Goal: Task Accomplishment & Management: Manage account settings

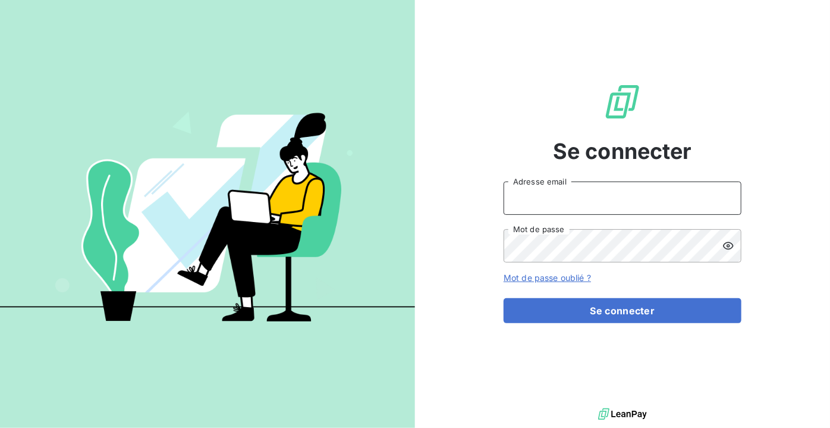
click at [524, 190] on input "Adresse email" at bounding box center [623, 197] width 238 height 33
type input "[EMAIL_ADDRESS][DOMAIN_NAME]"
click at [504, 298] on button "Se connecter" at bounding box center [623, 310] width 238 height 25
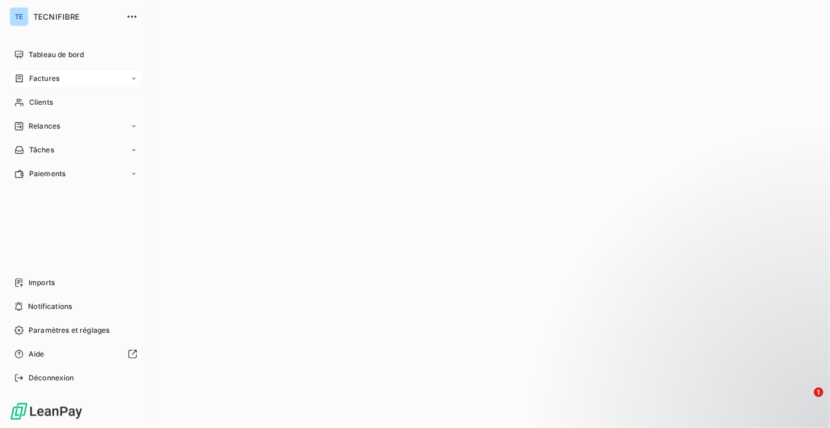
click at [82, 76] on div "Factures" at bounding box center [76, 78] width 133 height 19
click at [55, 100] on span "Factures" at bounding box center [44, 102] width 30 height 11
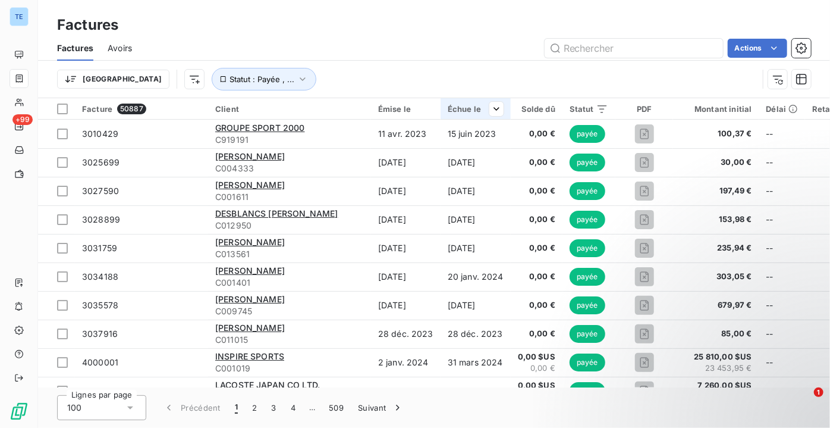
type input "5030424"
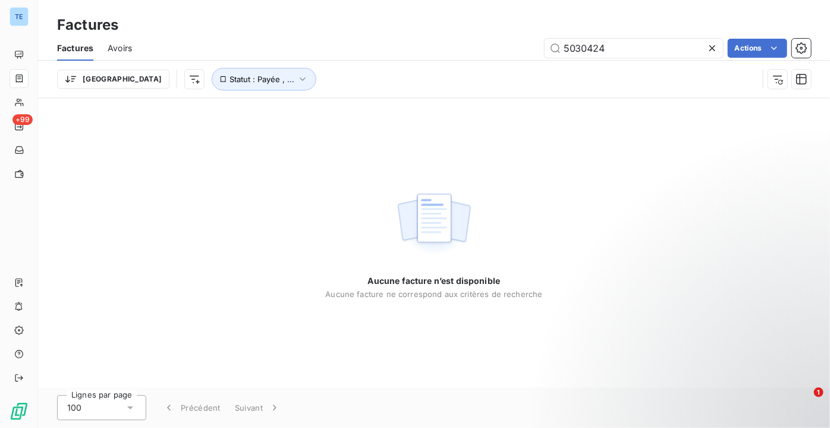
drag, startPoint x: 614, startPoint y: 50, endPoint x: 467, endPoint y: 59, distance: 147.8
click at [474, 56] on div "5030424 Actions" at bounding box center [478, 48] width 665 height 19
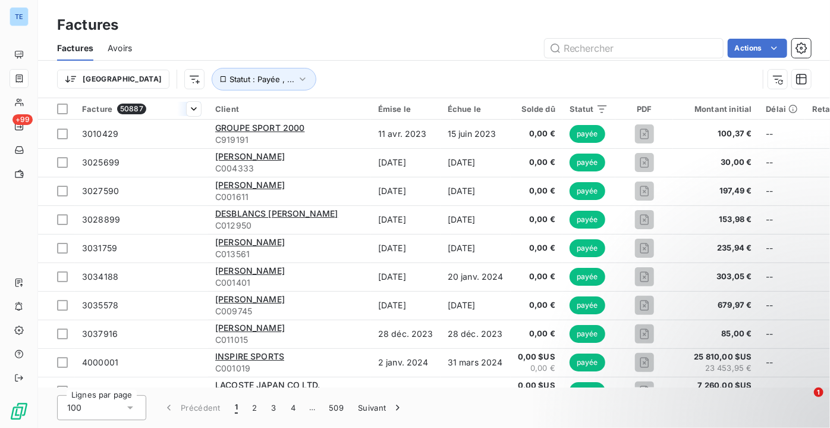
click at [96, 107] on span "Facture" at bounding box center [97, 109] width 30 height 10
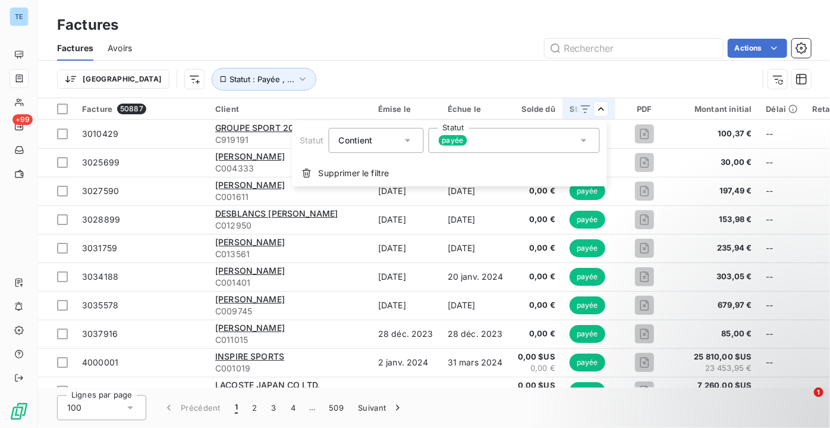
click at [588, 143] on icon at bounding box center [584, 140] width 12 height 12
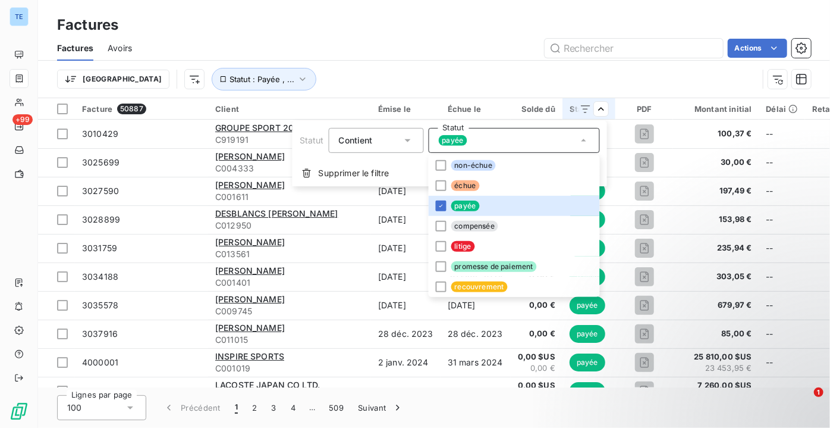
click at [582, 137] on icon at bounding box center [584, 140] width 12 height 12
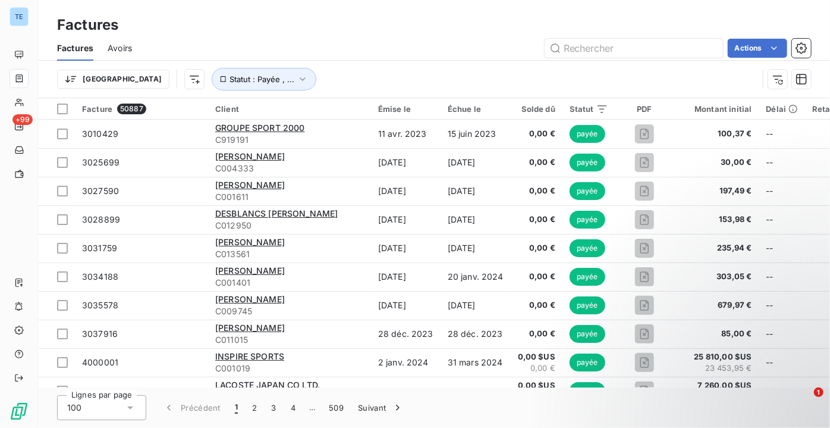
click at [99, 109] on html "TE +99 Factures Factures Avoirs Actions Trier Statut : Payée , ... Facture 5088…" at bounding box center [415, 214] width 830 height 428
click at [190, 106] on html "TE +99 Factures Factures Avoirs Actions Trier Statut : Payée , ... Facture 5088…" at bounding box center [415, 214] width 830 height 428
click at [169, 156] on span "Trier par ordre décroissant" at bounding box center [137, 160] width 106 height 12
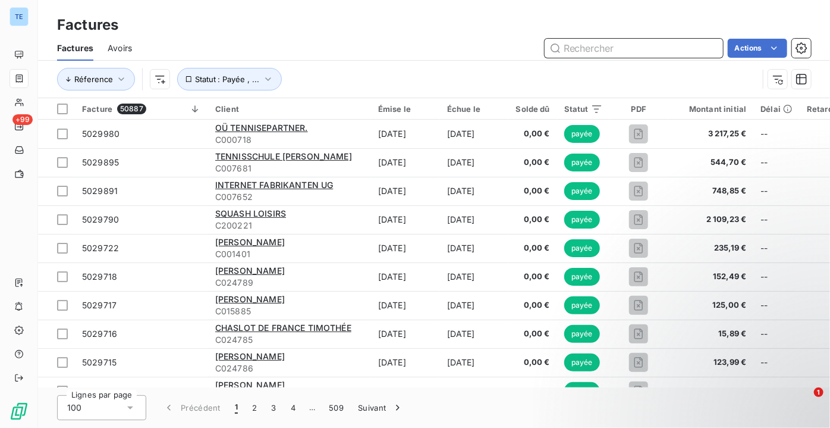
click at [635, 47] on input "text" at bounding box center [634, 48] width 178 height 19
paste input "5030424"
type input "5030424"
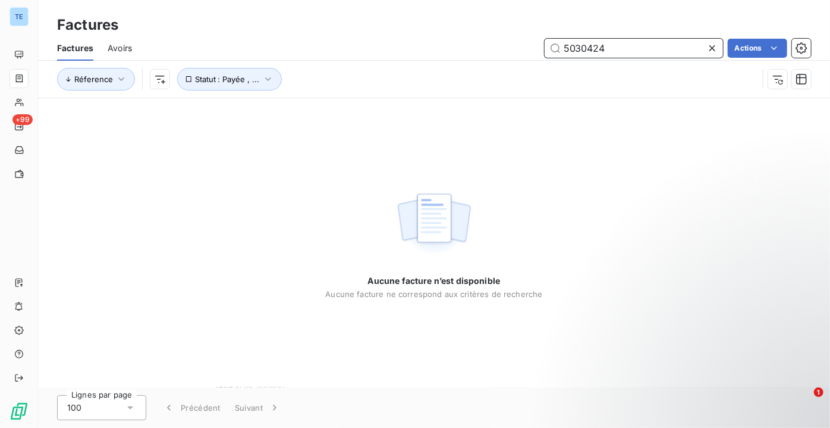
drag, startPoint x: 626, startPoint y: 49, endPoint x: 502, endPoint y: 53, distance: 124.4
click at [502, 53] on div "5030424 Actions" at bounding box center [478, 48] width 665 height 19
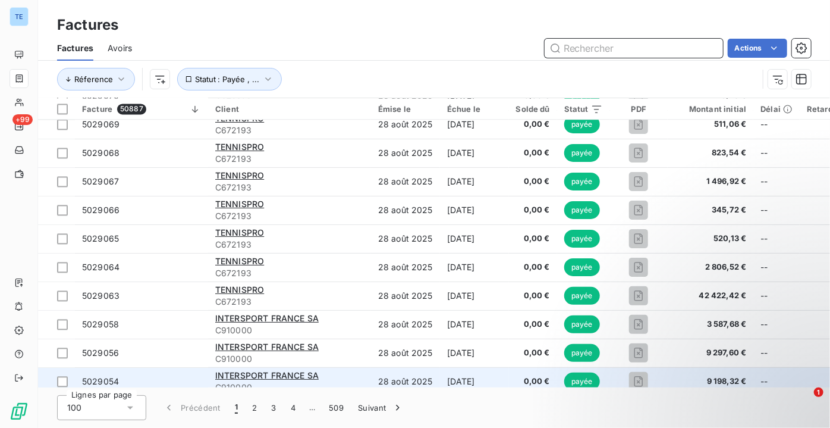
scroll to position [1568, 0]
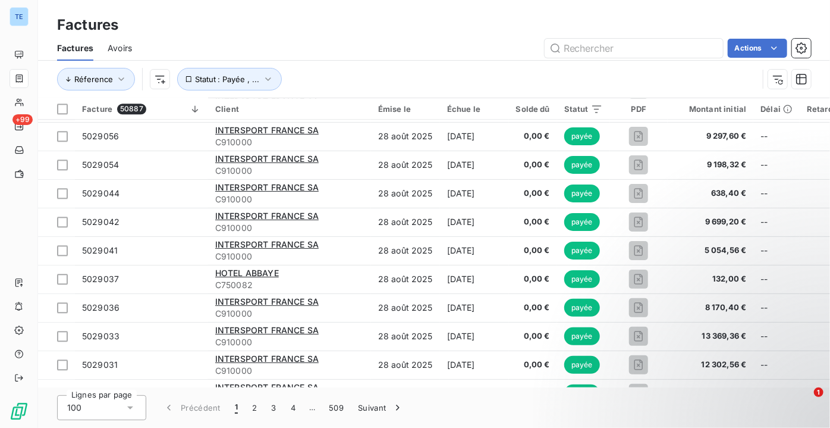
click at [543, 107] on div "Solde dû" at bounding box center [533, 109] width 34 height 10
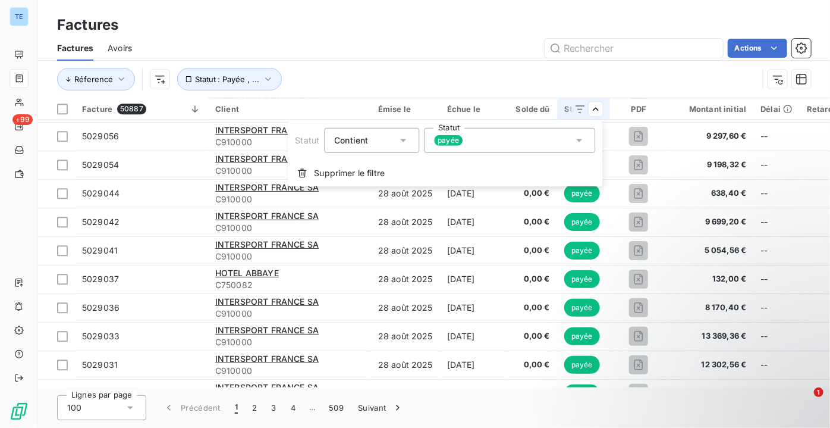
click at [572, 142] on div "payée" at bounding box center [509, 140] width 171 height 25
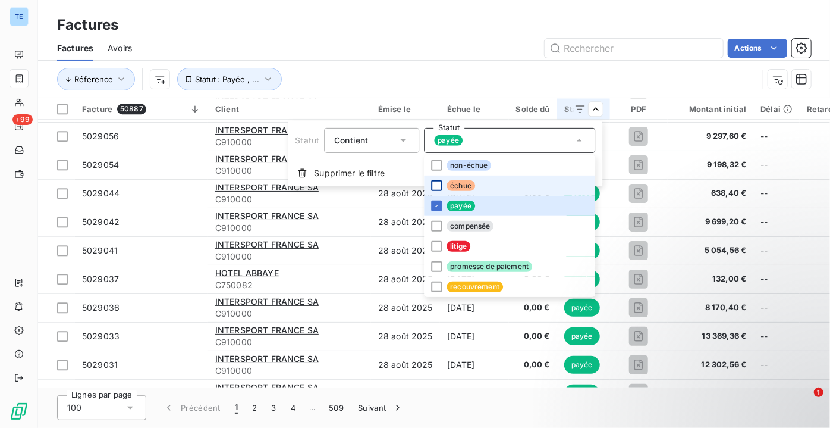
click at [438, 186] on div at bounding box center [436, 185] width 11 height 11
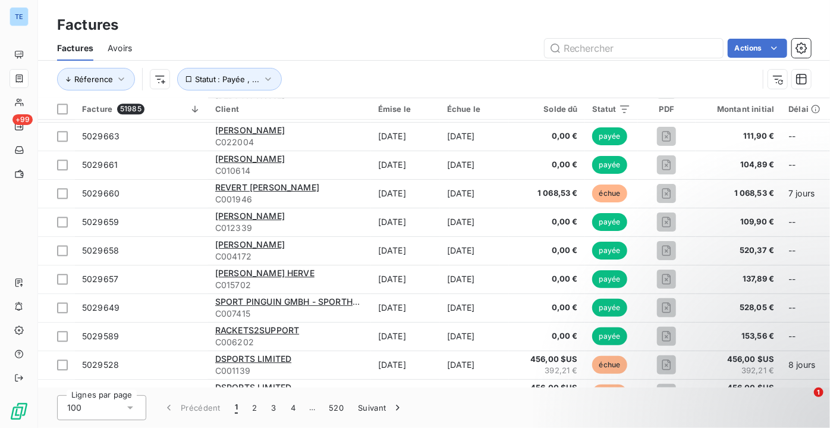
click at [615, 77] on html "TE +99 Factures Factures Avoirs Actions Réference Statut : Payée , ... Facture …" at bounding box center [415, 214] width 830 height 428
click at [605, 106] on icon at bounding box center [609, 109] width 10 height 8
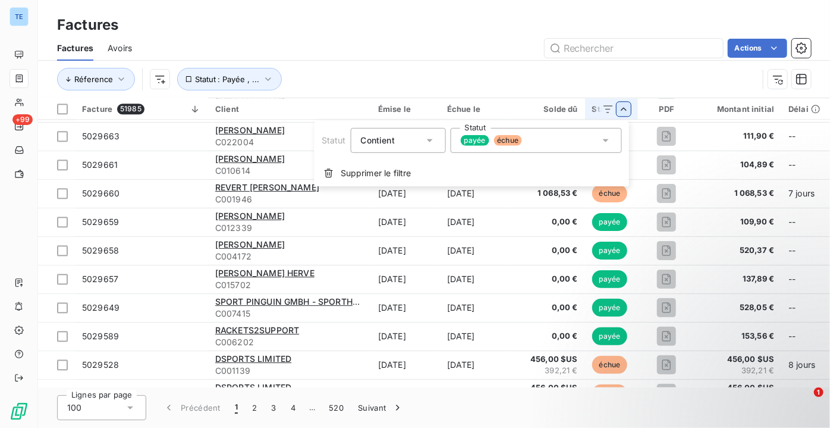
click at [627, 106] on html "TE +99 Factures Factures Avoirs Actions Réference Statut : Payée , ... Facture …" at bounding box center [415, 214] width 830 height 428
click at [606, 140] on icon at bounding box center [606, 140] width 6 height 3
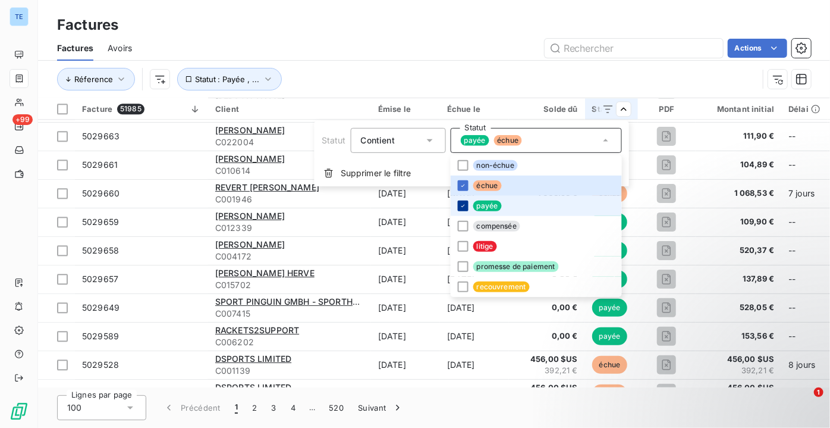
click at [460, 206] on icon at bounding box center [463, 205] width 7 height 7
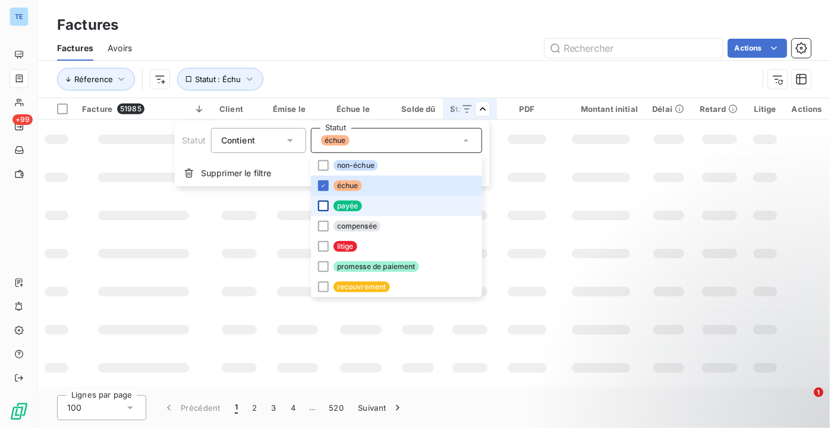
scroll to position [303, 0]
click at [500, 76] on html "TE +99 Factures Factures Avoirs Actions Réference Statut : Échu Facture 51985 C…" at bounding box center [415, 214] width 830 height 428
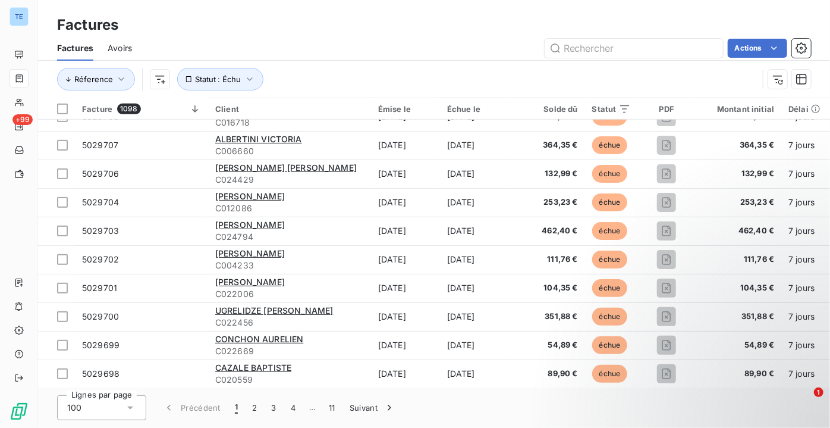
scroll to position [1568, 0]
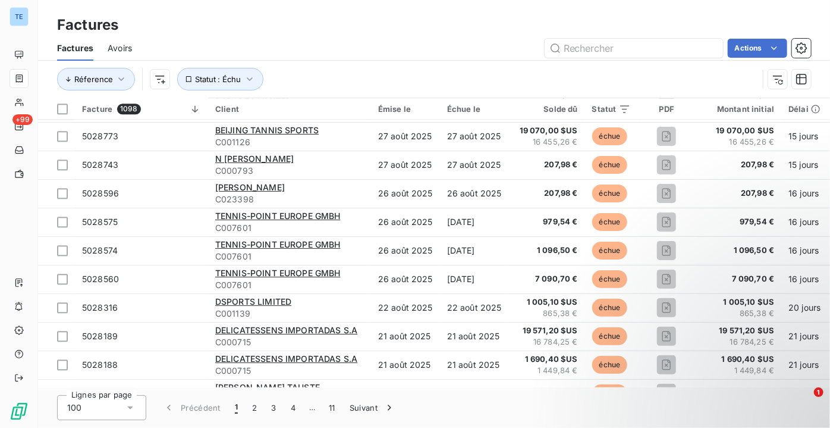
click at [563, 104] on div "Solde dû" at bounding box center [547, 109] width 62 height 10
click at [544, 110] on div "Solde dû" at bounding box center [547, 109] width 62 height 10
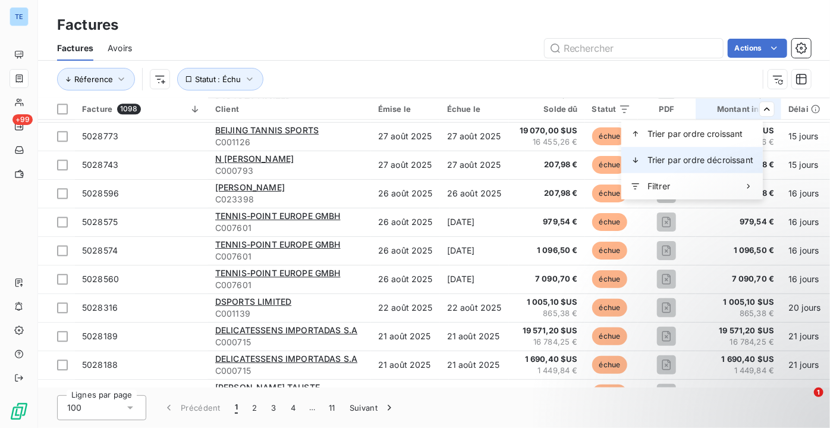
click at [674, 154] on span "Trier par ordre décroissant" at bounding box center [701, 160] width 106 height 12
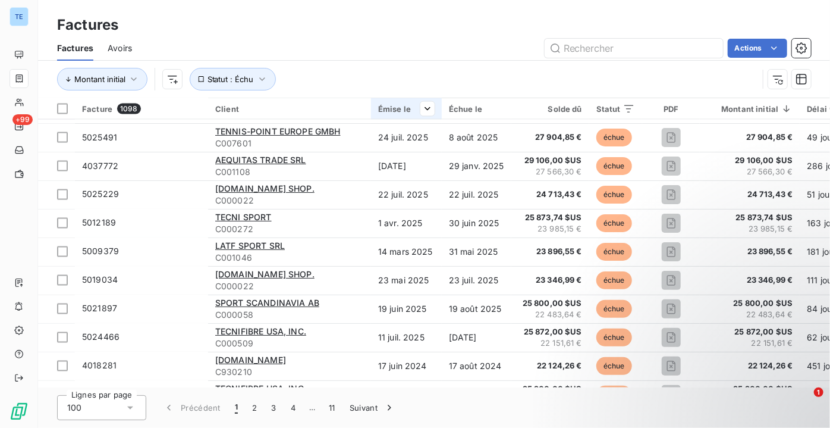
scroll to position [973, 0]
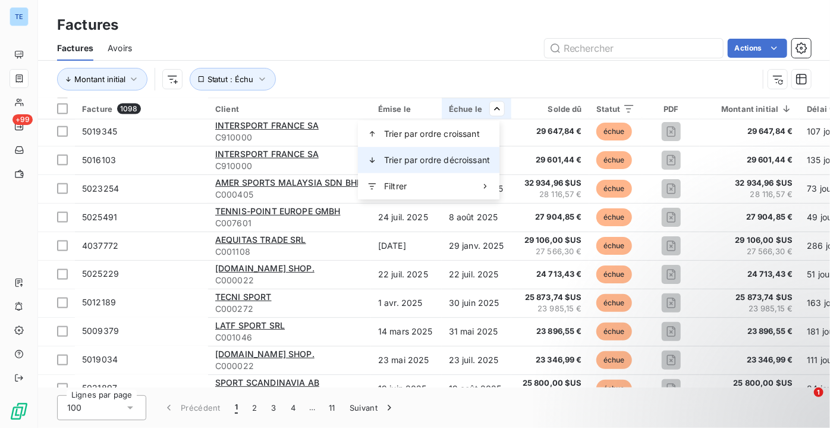
click at [451, 159] on span "Trier par ordre décroissant" at bounding box center [437, 160] width 106 height 12
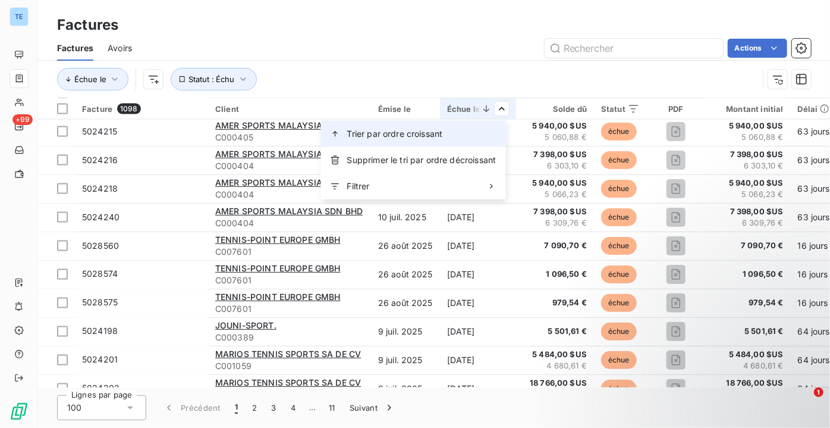
click at [438, 134] on span "Trier par ordre croissant" at bounding box center [395, 134] width 96 height 12
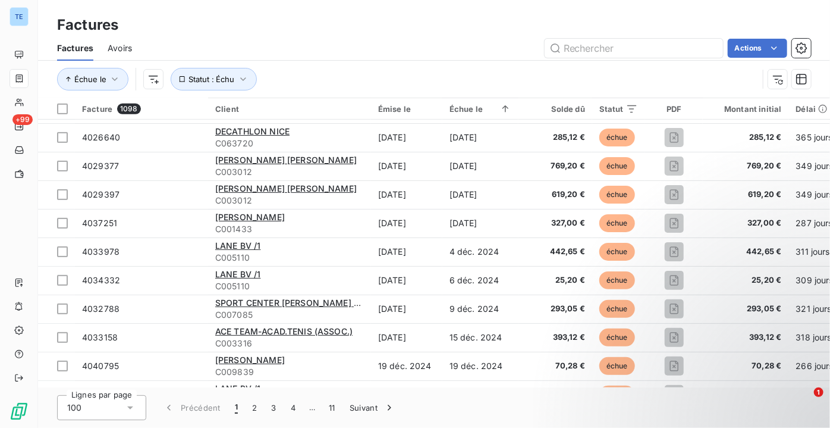
scroll to position [2591, 0]
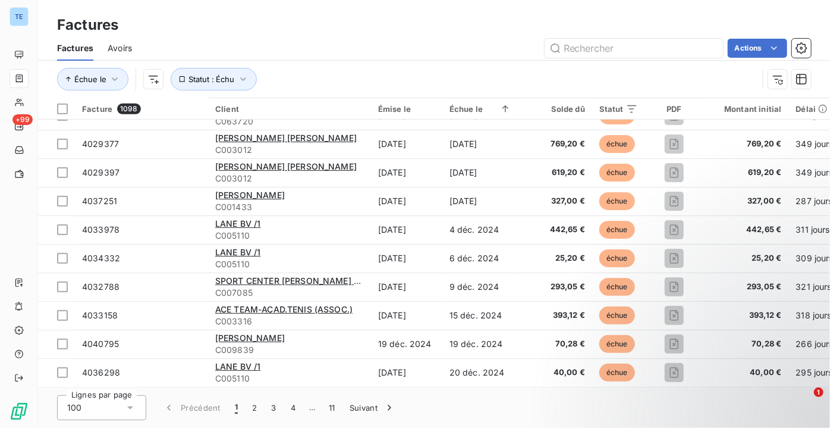
click at [141, 407] on div "100" at bounding box center [101, 407] width 89 height 25
click at [130, 411] on icon at bounding box center [130, 407] width 12 height 12
click at [256, 404] on button "2" at bounding box center [254, 407] width 19 height 25
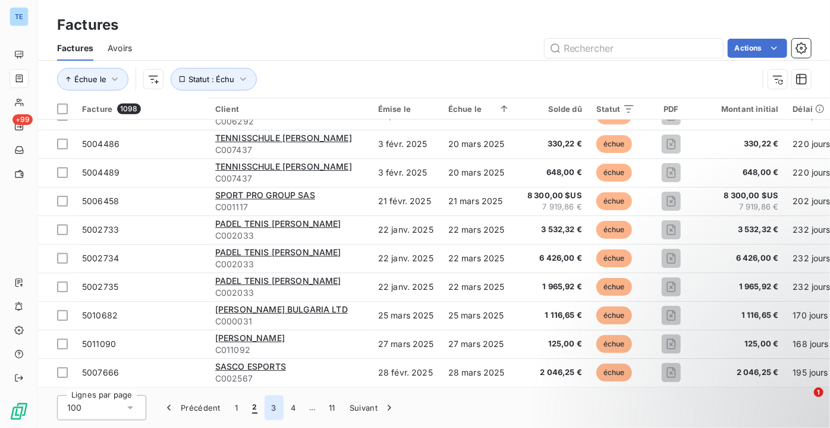
click at [274, 416] on button "3" at bounding box center [274, 407] width 19 height 25
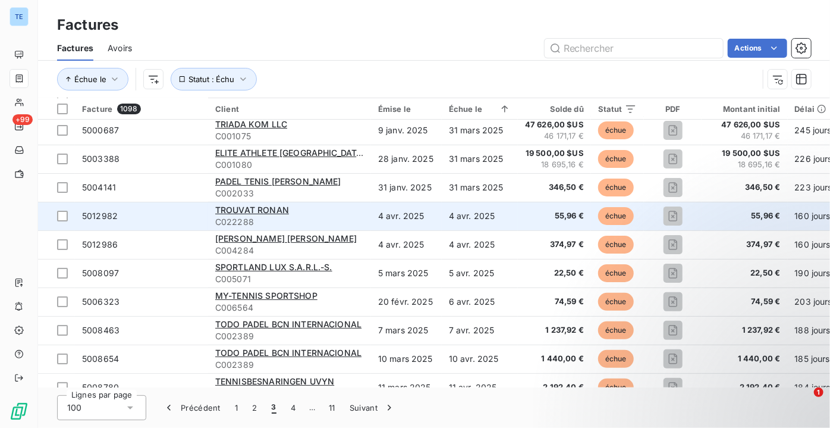
scroll to position [0, 0]
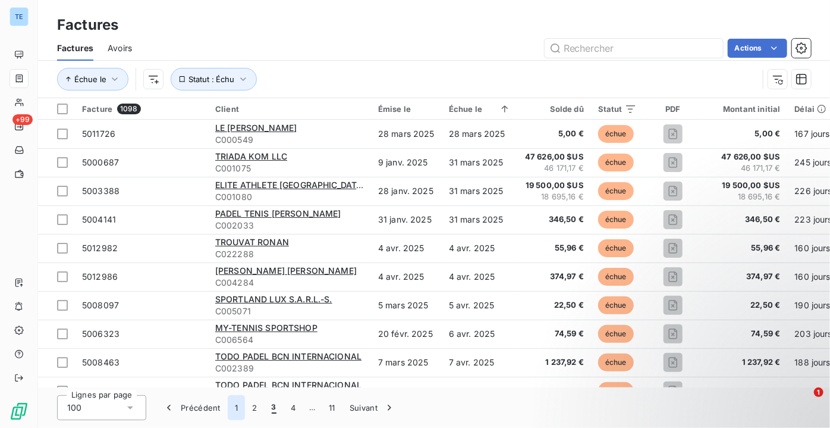
click at [236, 409] on button "1" at bounding box center [236, 407] width 17 height 25
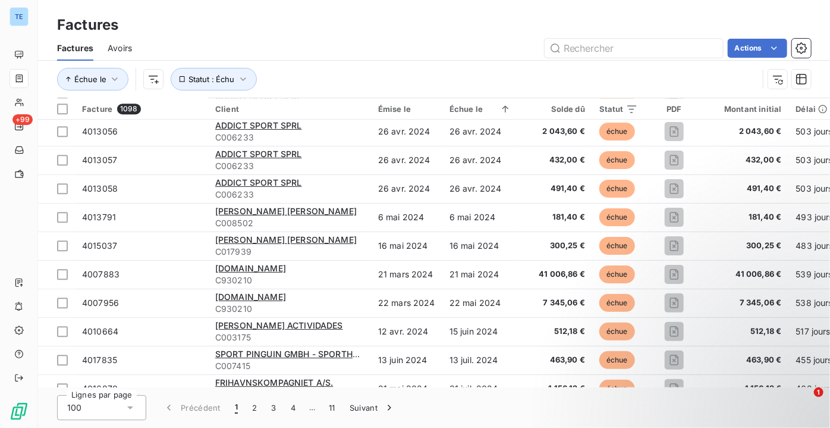
scroll to position [1726, 0]
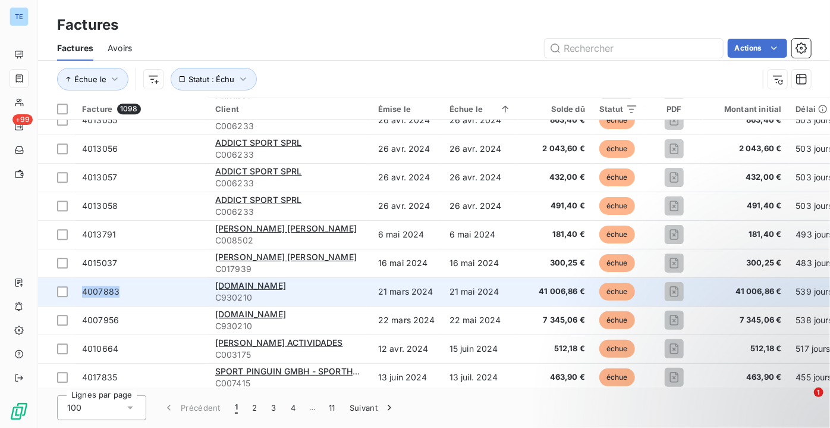
drag, startPoint x: 128, startPoint y: 294, endPoint x: 84, endPoint y: 294, distance: 44.6
click at [84, 294] on span "4007883" at bounding box center [141, 291] width 119 height 12
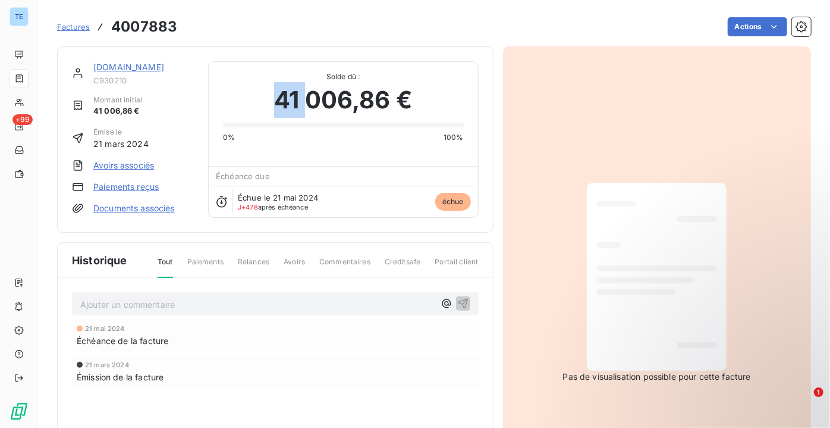
drag, startPoint x: 269, startPoint y: 98, endPoint x: 307, endPoint y: 96, distance: 38.1
click at [307, 96] on div "41 006,86 €" at bounding box center [343, 100] width 240 height 36
click at [247, 29] on div "Actions" at bounding box center [501, 26] width 620 height 19
click at [135, 23] on h3 "4007883" at bounding box center [144, 26] width 66 height 21
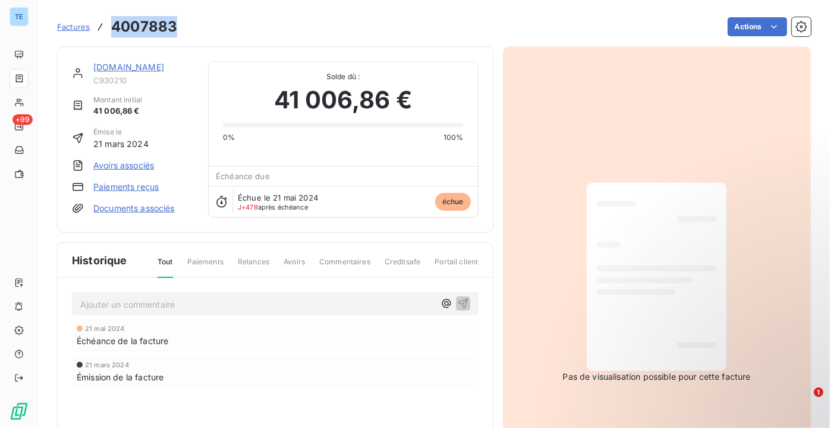
copy h3 "4007883"
click at [236, 30] on div "Actions" at bounding box center [501, 26] width 620 height 19
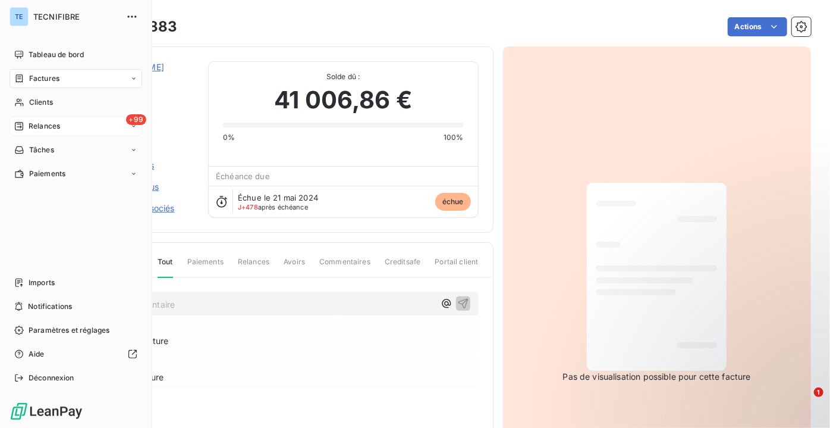
click at [58, 121] on span "Relances" at bounding box center [45, 126] width 32 height 11
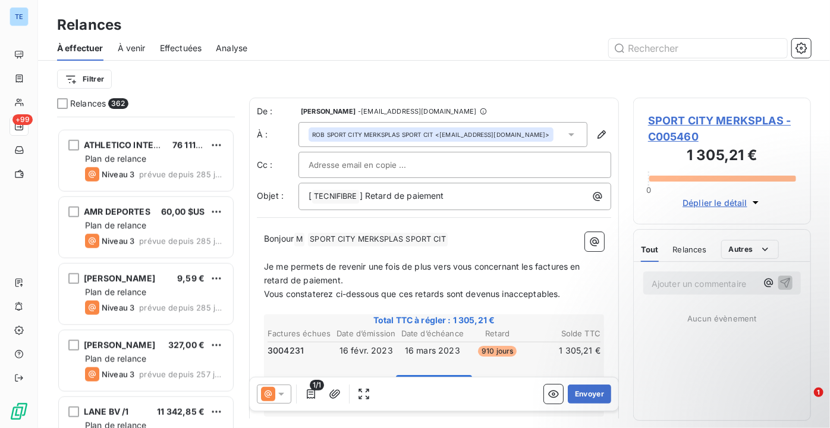
scroll to position [3082, 0]
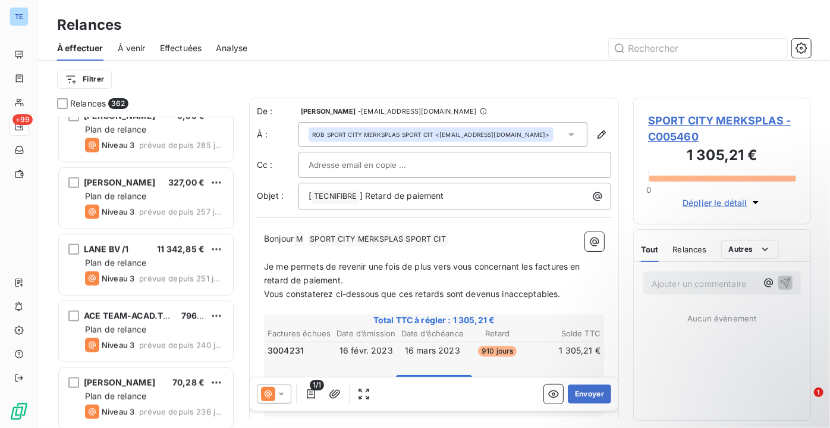
click at [129, 49] on span "À venir" at bounding box center [132, 48] width 28 height 12
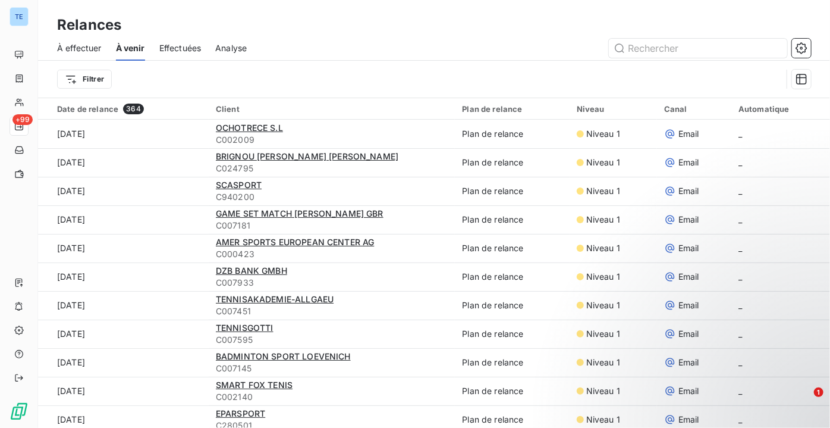
click at [62, 47] on span "À effectuer" at bounding box center [79, 48] width 45 height 12
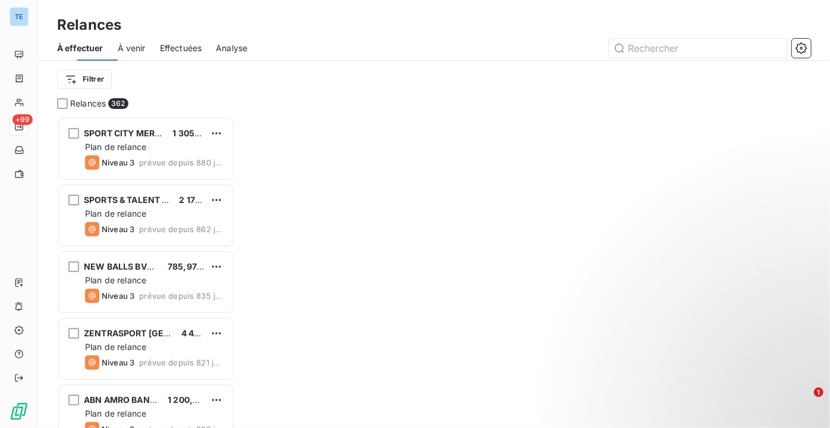
scroll to position [303, 169]
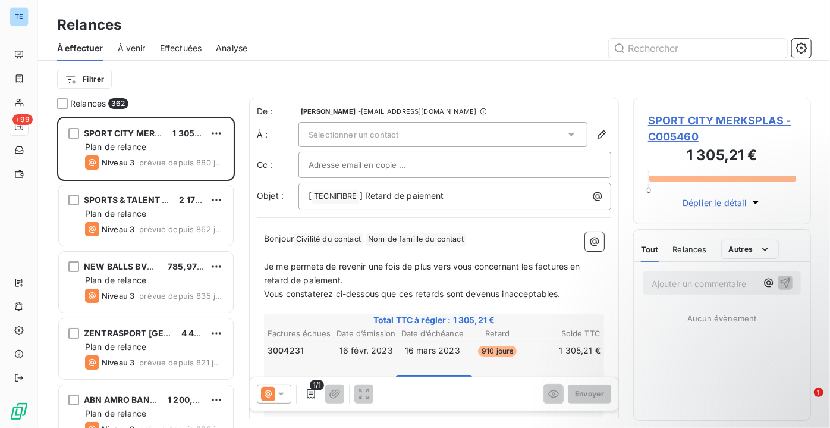
click at [131, 48] on span "À venir" at bounding box center [132, 48] width 28 height 12
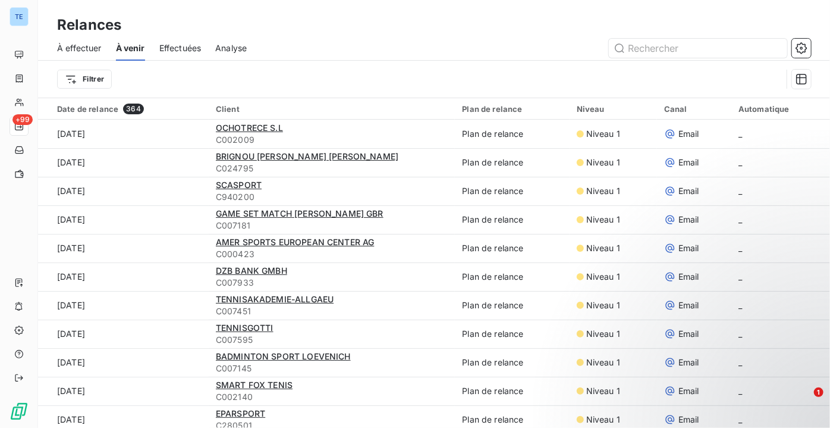
click at [76, 47] on span "À effectuer" at bounding box center [79, 48] width 45 height 12
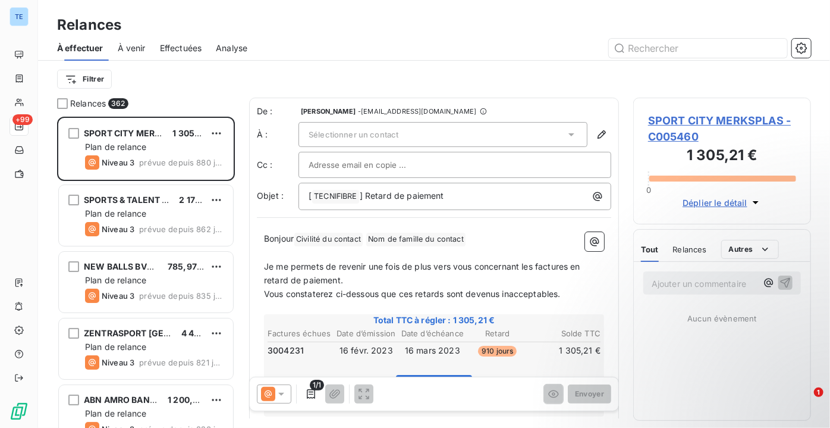
scroll to position [303, 169]
click at [165, 49] on span "Effectuées" at bounding box center [181, 48] width 42 height 12
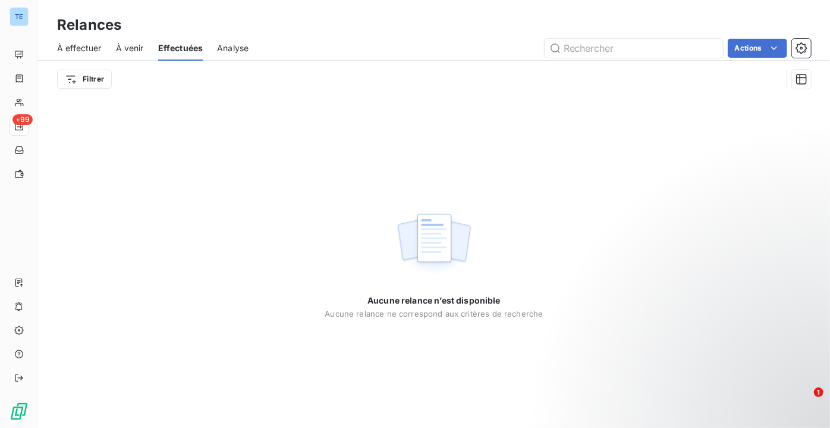
click at [146, 55] on div "À effectuer À venir Effectuées Analyse Actions" at bounding box center [434, 48] width 792 height 25
click at [134, 50] on span "À venir" at bounding box center [130, 48] width 28 height 12
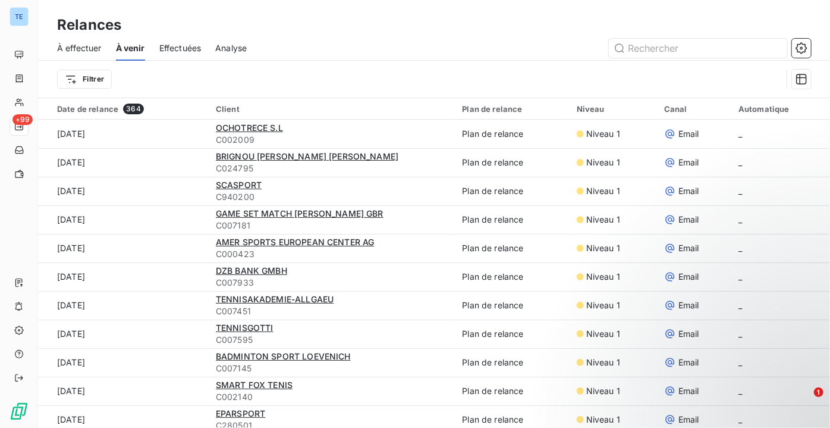
click at [80, 52] on span "À effectuer" at bounding box center [79, 48] width 45 height 12
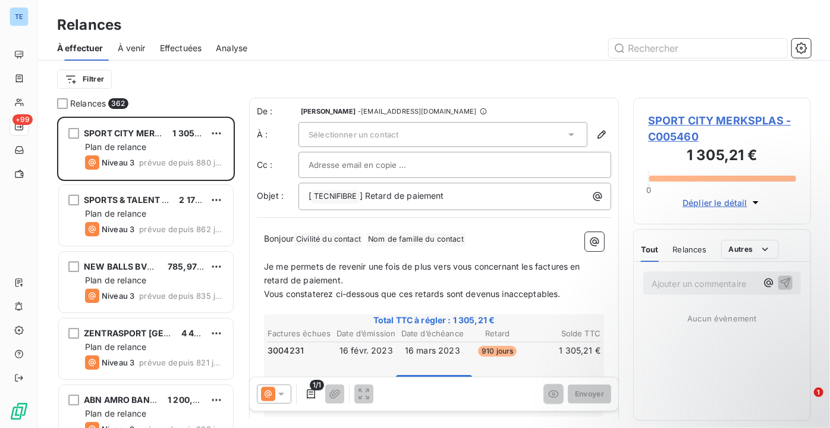
scroll to position [303, 169]
click at [566, 132] on icon at bounding box center [572, 134] width 12 height 12
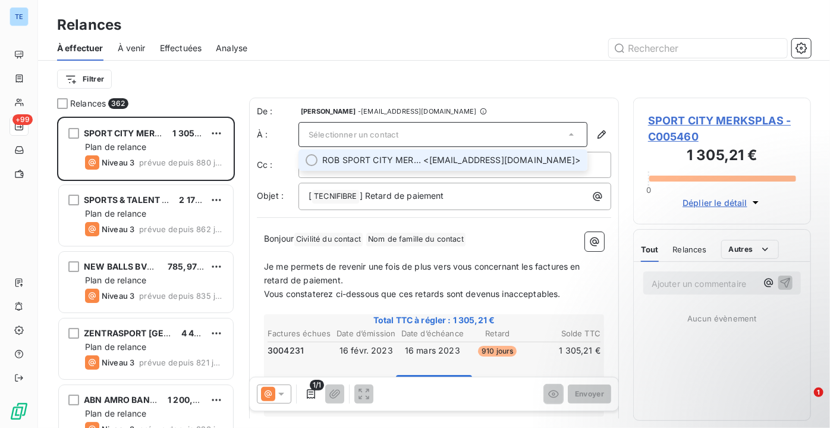
click at [566, 132] on icon at bounding box center [572, 134] width 12 height 12
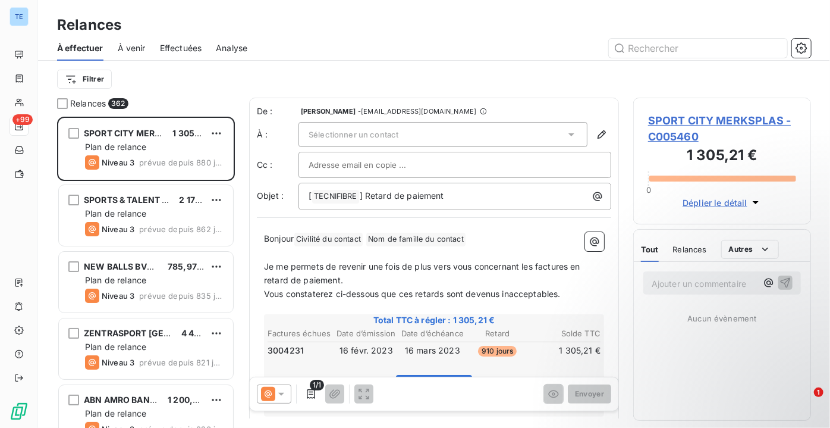
click at [147, 49] on div "À effectuer À venir Effectuées Analyse" at bounding box center [434, 48] width 792 height 25
click at [139, 49] on span "À venir" at bounding box center [132, 48] width 28 height 12
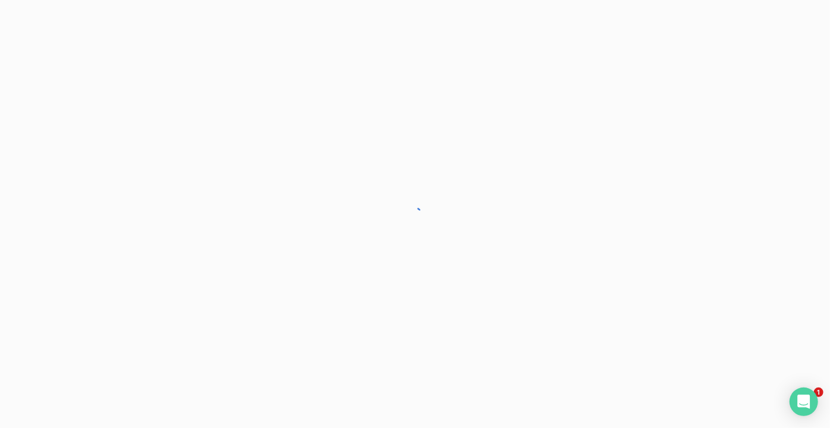
click at [576, 198] on div at bounding box center [415, 214] width 830 height 428
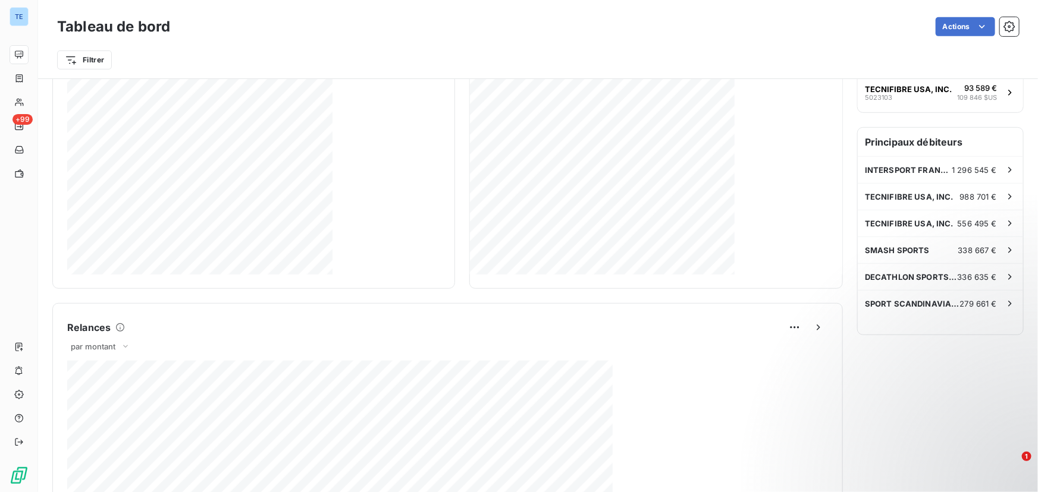
scroll to position [72, 0]
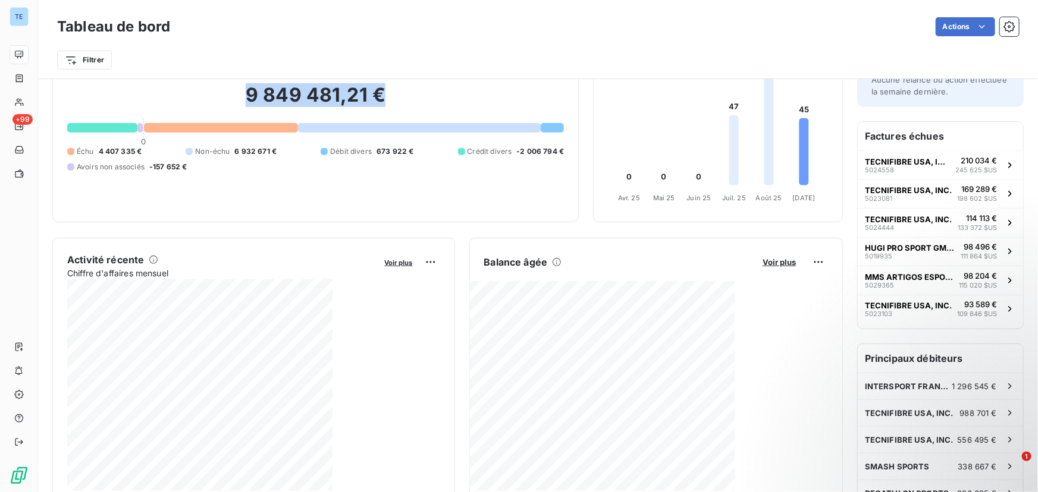
drag, startPoint x: 244, startPoint y: 92, endPoint x: 417, endPoint y: 109, distance: 174.0
click at [417, 109] on h2 "9 849 481,21 €" at bounding box center [315, 101] width 497 height 36
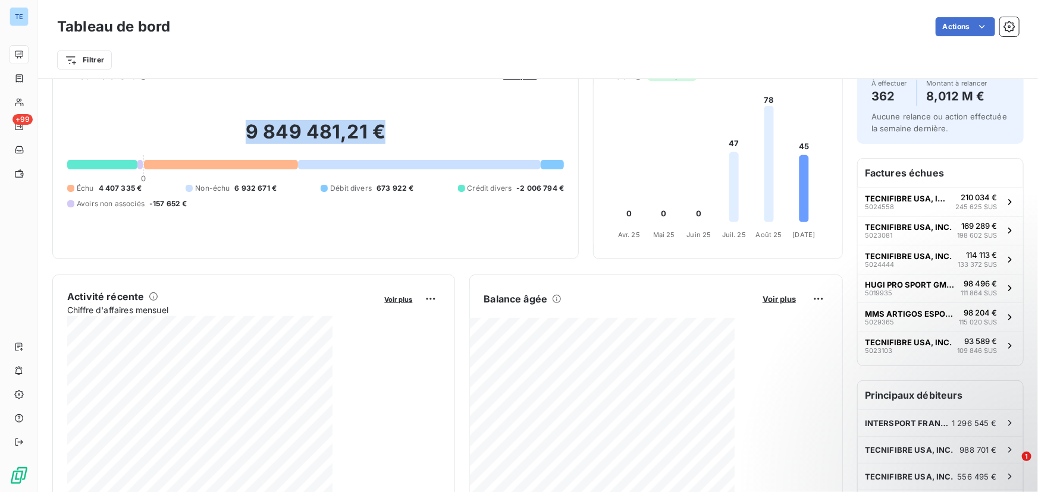
scroll to position [18, 0]
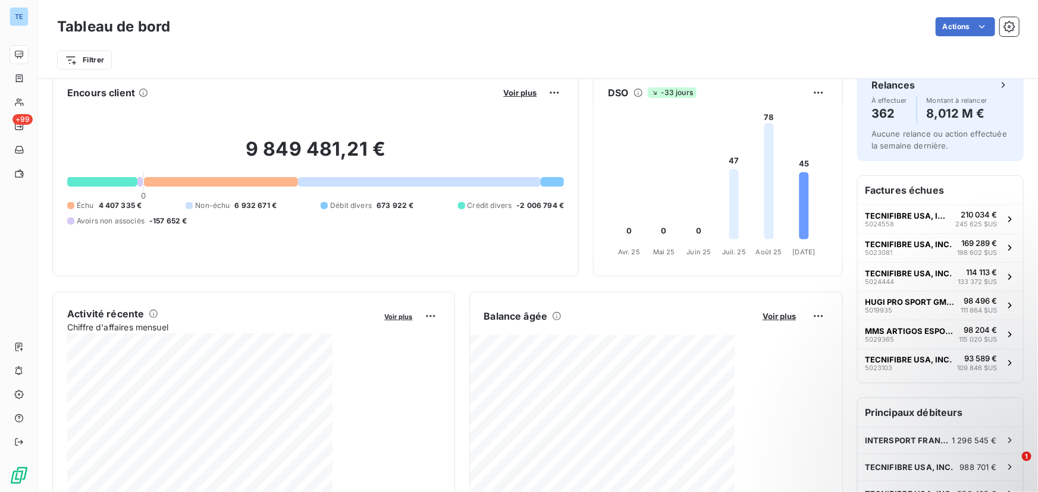
click at [375, 205] on div "Échu 4 407 335 € Non-échu 6 932 671 € Débit divers 673 922 € Crédit divers -2 0…" at bounding box center [315, 213] width 497 height 26
click at [330, 246] on div "9 849 481,21 € 0 Échu 4 407 335 € Non-échu 6 932 671 € Débit divers 673 922 € C…" at bounding box center [315, 181] width 497 height 159
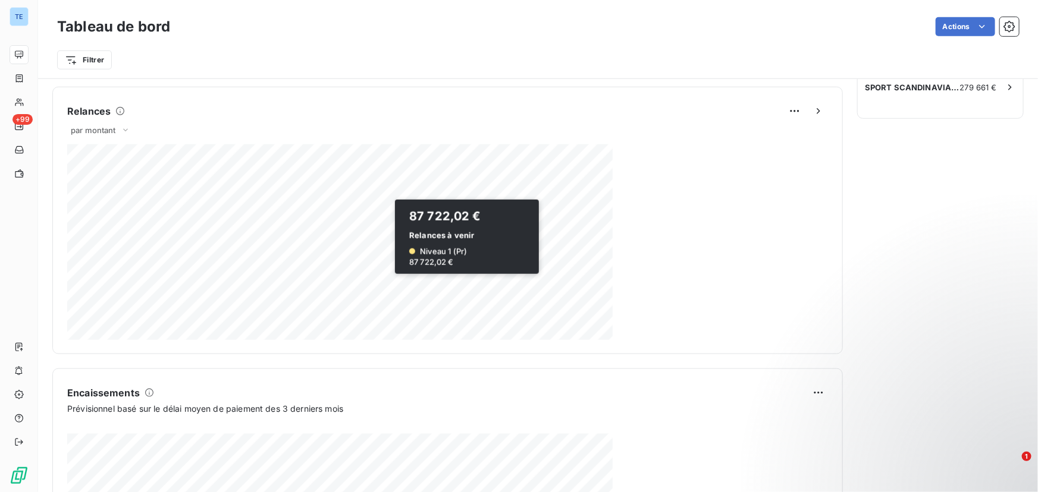
scroll to position [0, 0]
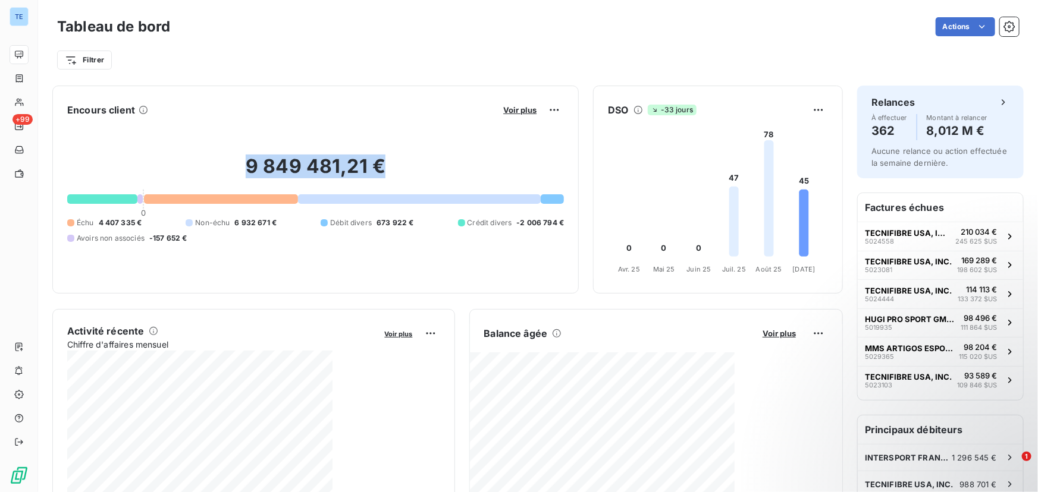
drag, startPoint x: 248, startPoint y: 164, endPoint x: 549, endPoint y: 172, distance: 301.0
click at [549, 172] on h2 "9 849 481,21 €" at bounding box center [315, 173] width 497 height 36
click at [376, 321] on div "Activité récente Chiffre d'affaires mensuel Voir plus 1 610 142,92 € Échu 170 1…" at bounding box center [253, 443] width 403 height 268
